Goal: Information Seeking & Learning: Learn about a topic

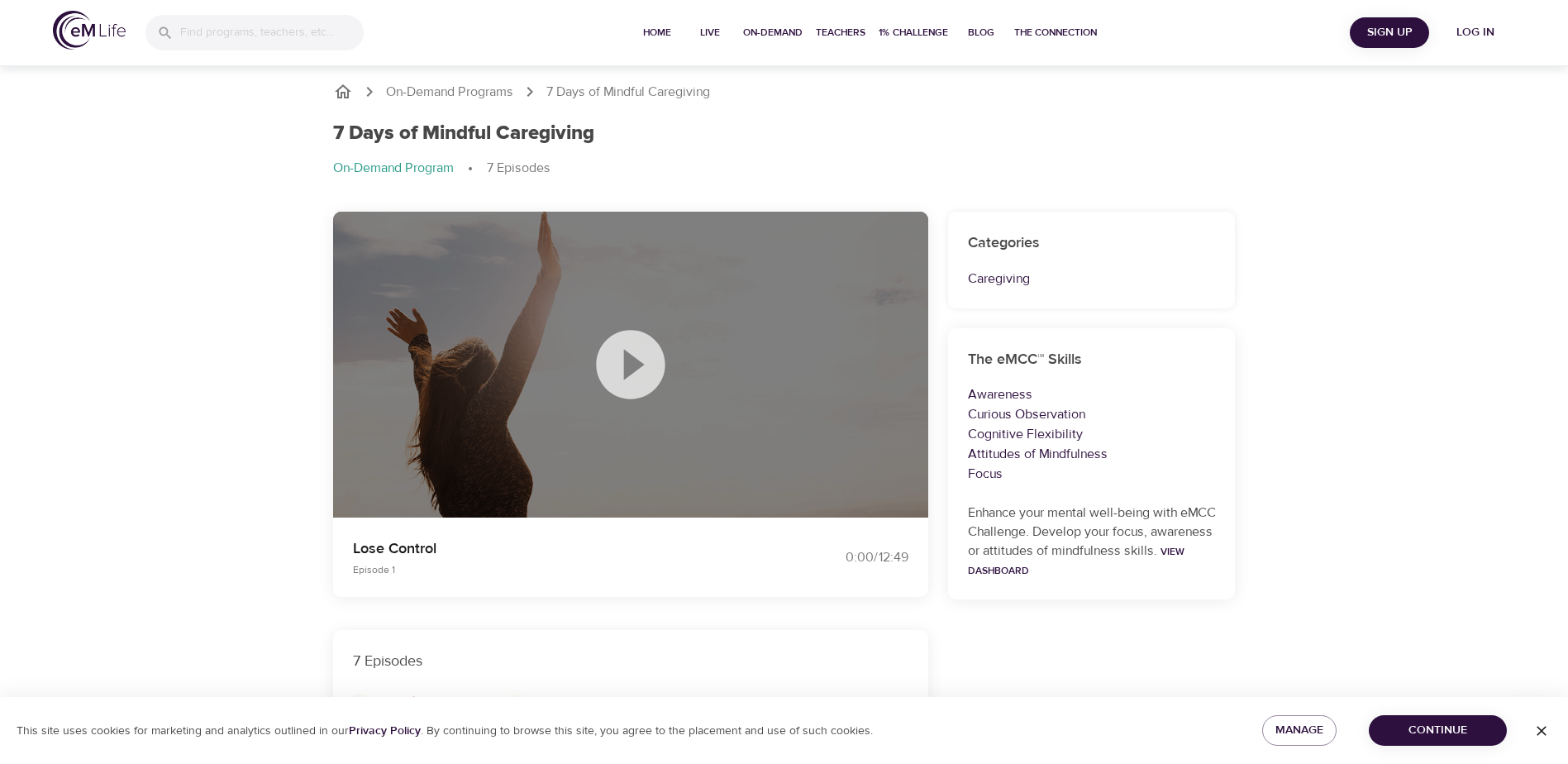
click at [642, 373] on icon at bounding box center [630, 364] width 69 height 69
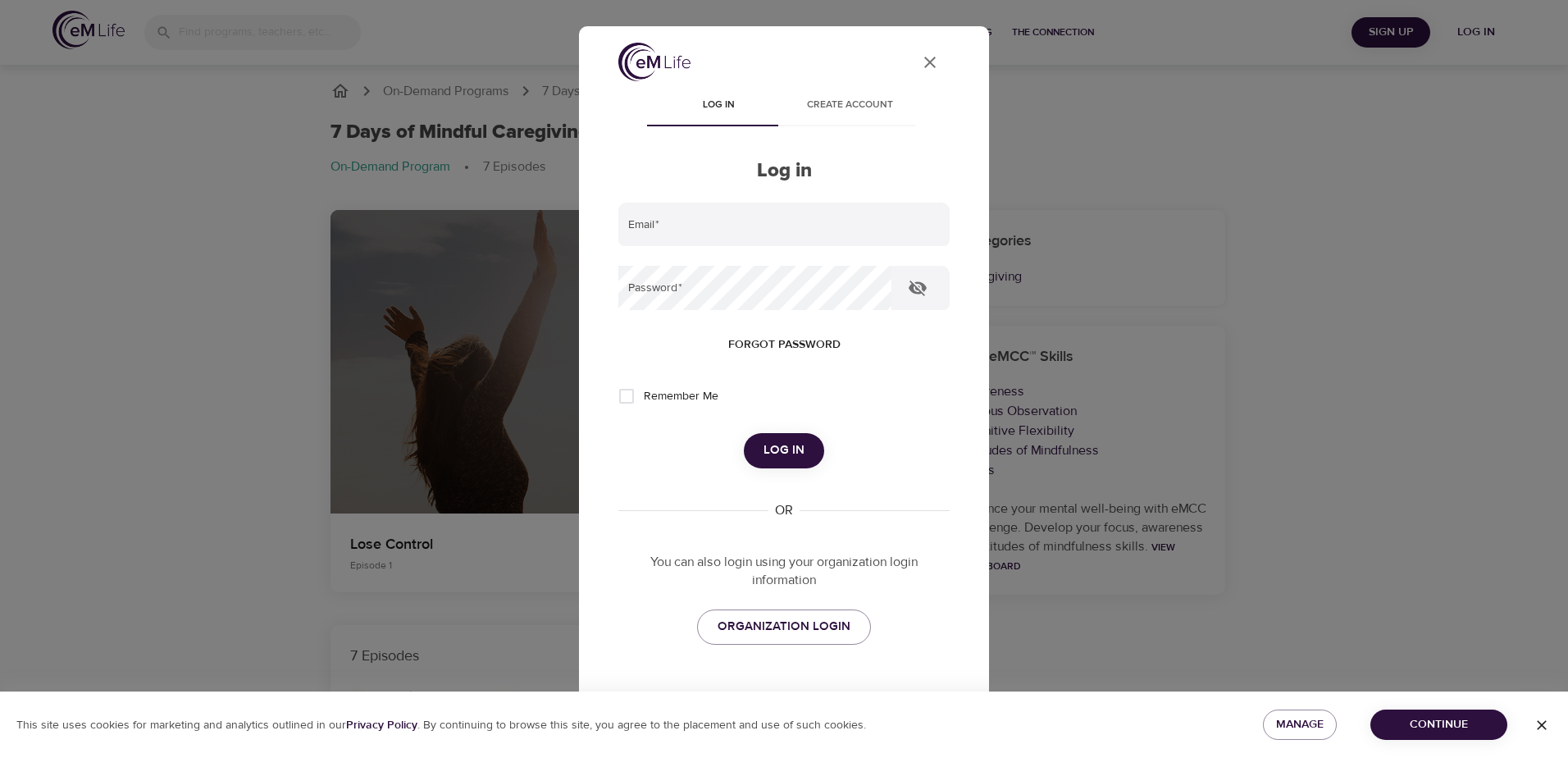
type input "[PERSON_NAME][EMAIL_ADDRESS][DOMAIN_NAME]"
click at [910, 294] on icon "button" at bounding box center [918, 288] width 19 height 19
click at [770, 444] on span "Log in" at bounding box center [784, 449] width 41 height 21
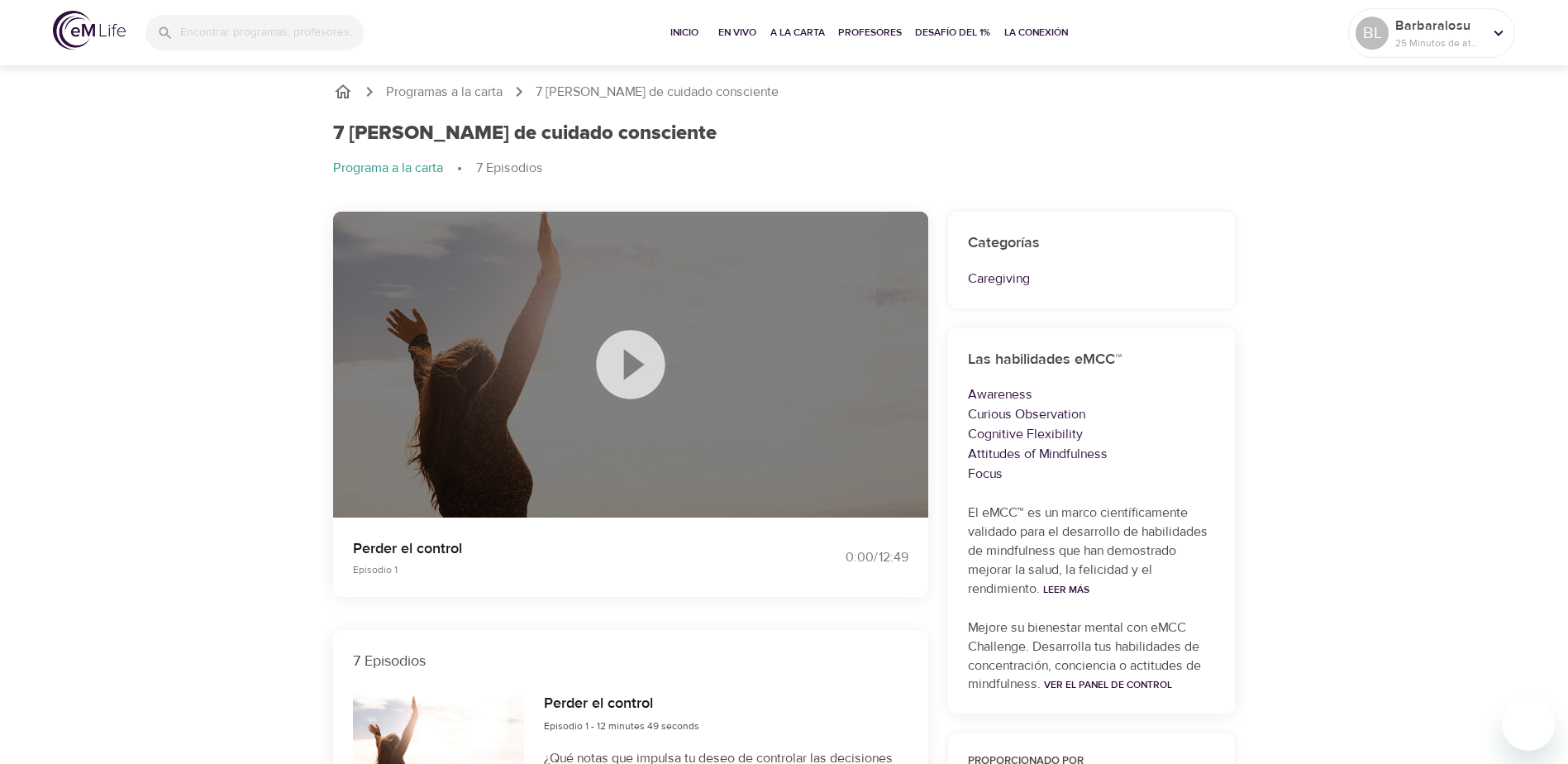
click at [617, 372] on icon at bounding box center [630, 364] width 69 height 69
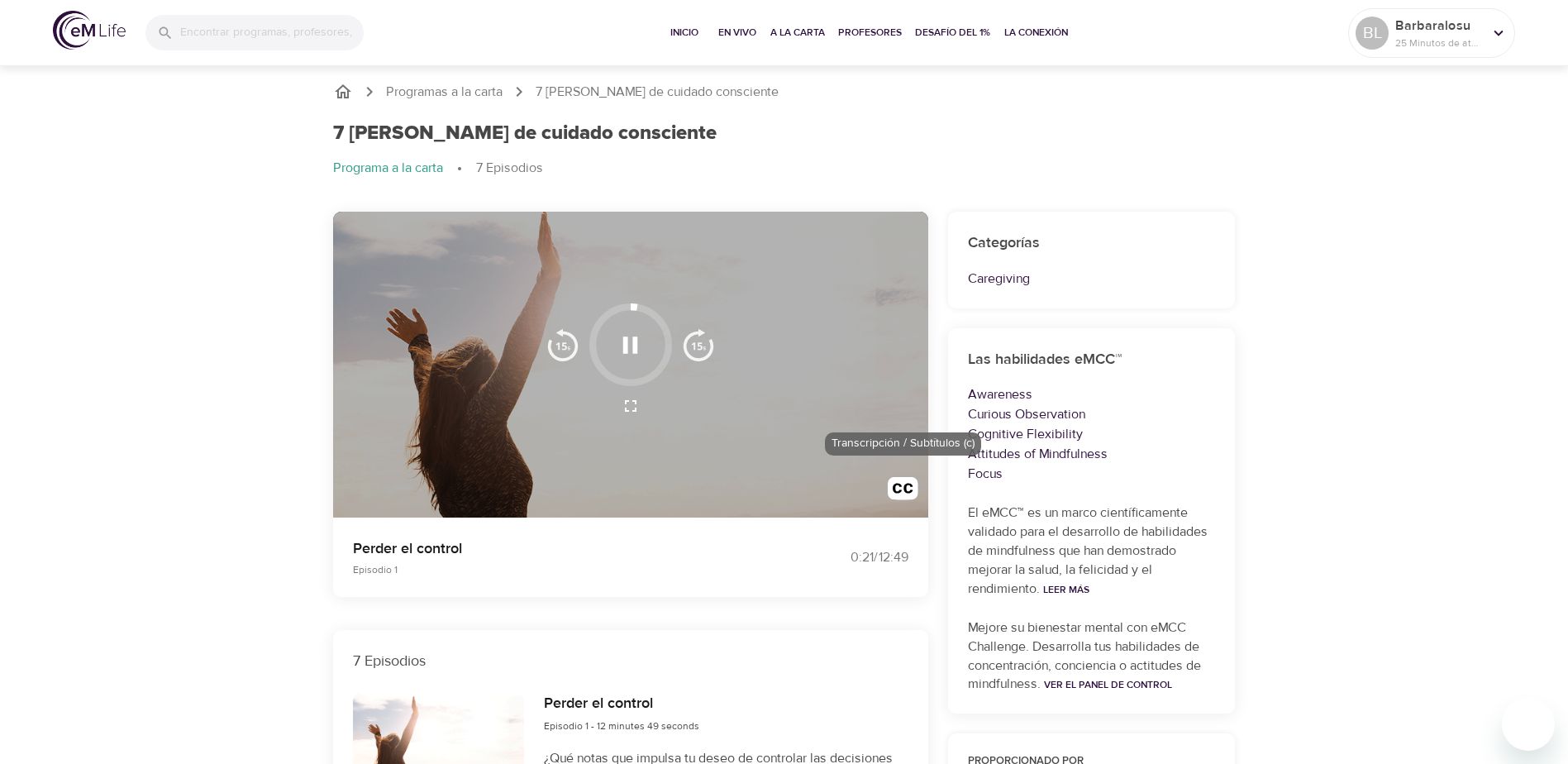
click at [903, 495] on img "button" at bounding box center [903, 492] width 31 height 31
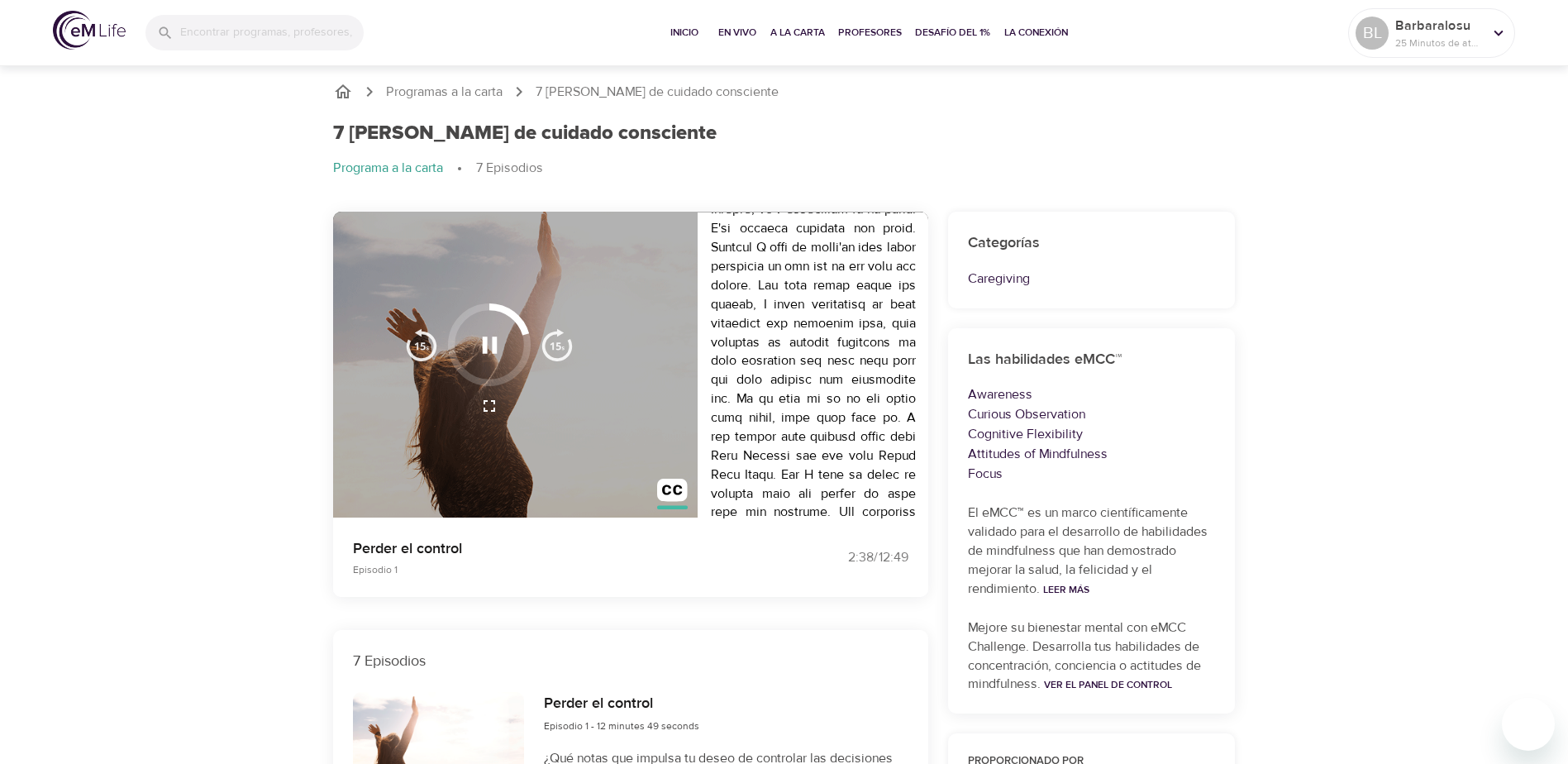
scroll to position [761, 0]
click at [475, 349] on icon "button" at bounding box center [490, 345] width 29 height 29
